Goal: Entertainment & Leisure: Consume media (video, audio)

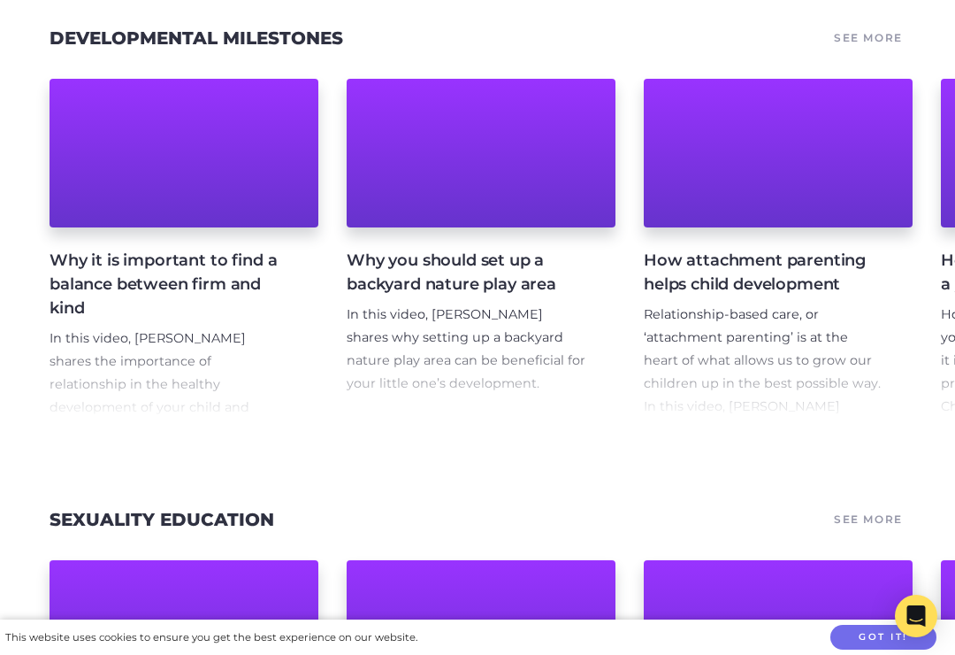
scroll to position [9257, 0]
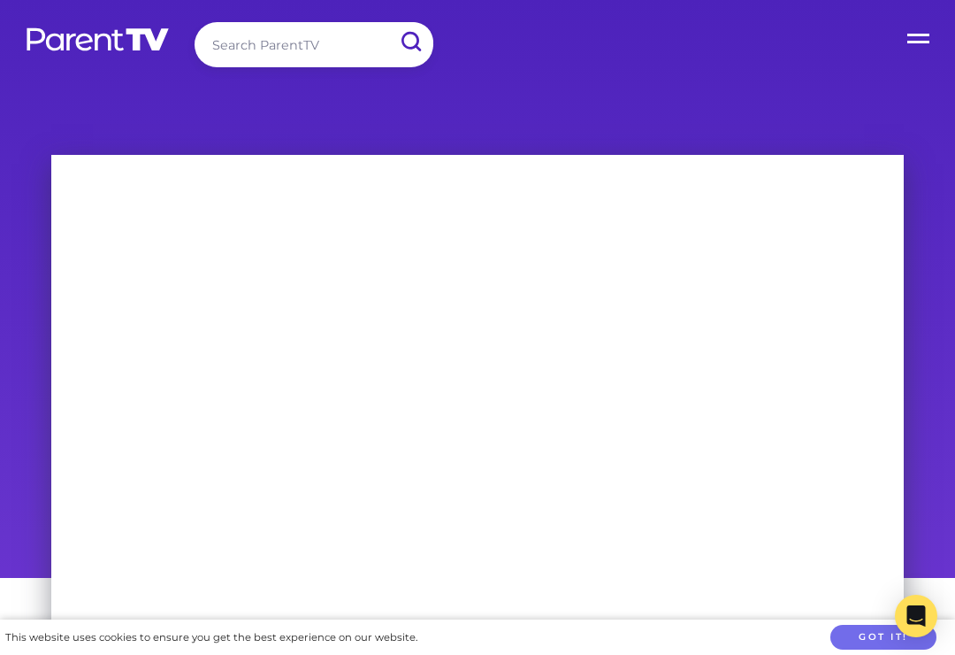
click at [35, 246] on div "You're watching a free clip. To see the whole thing, rent or subscribe." at bounding box center [478, 360] width 906 height 436
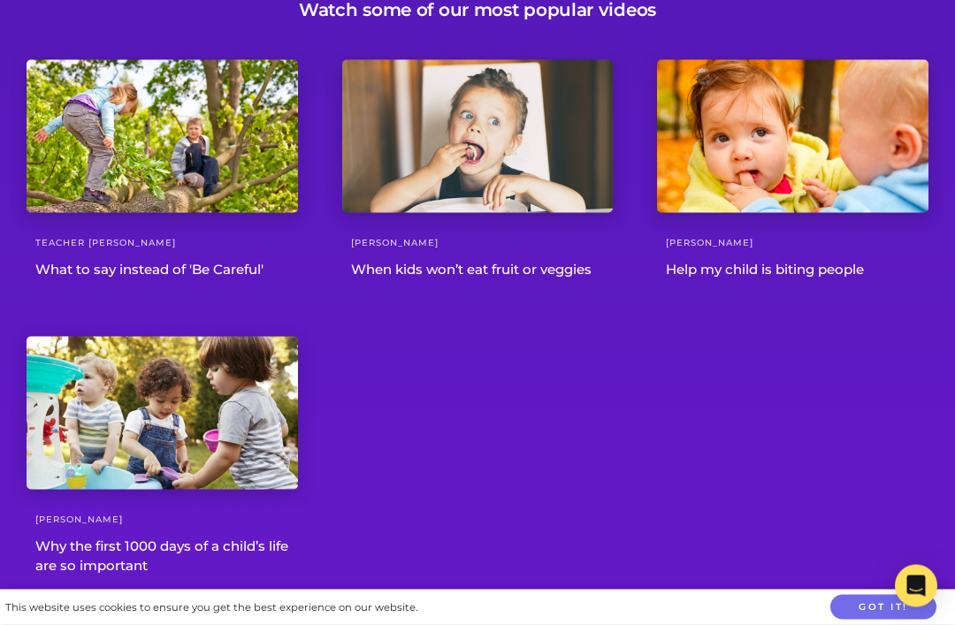
scroll to position [4575, 0]
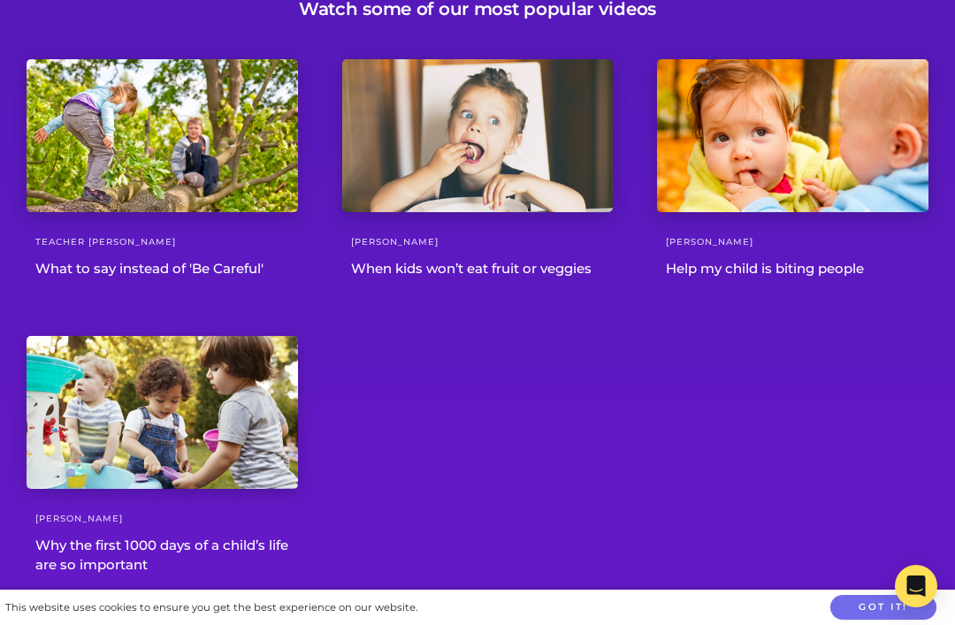
click at [210, 349] on div at bounding box center [163, 412] width 272 height 153
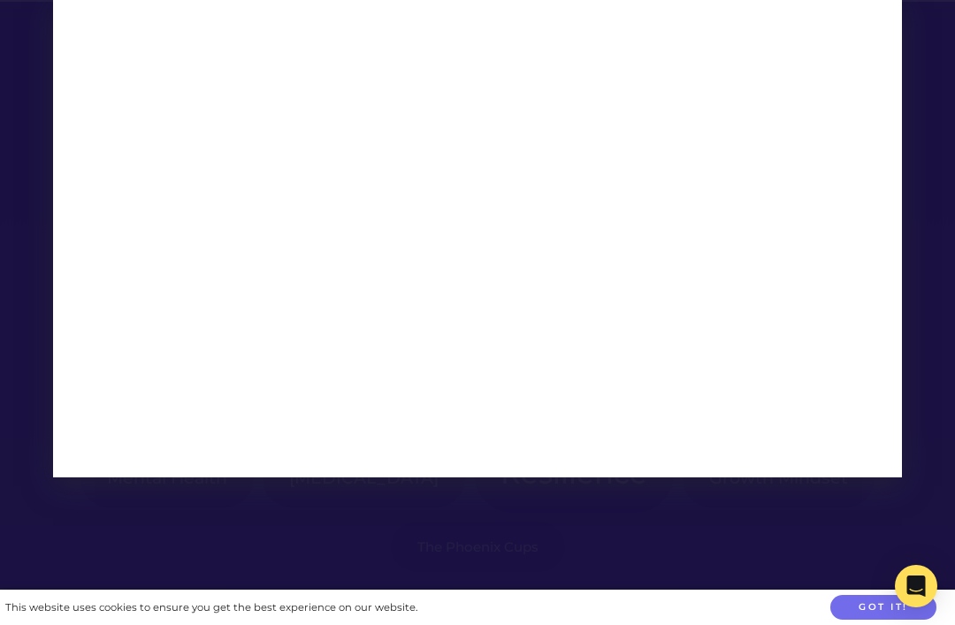
scroll to position [3849, 0]
